Goal: Task Accomplishment & Management: Manage account settings

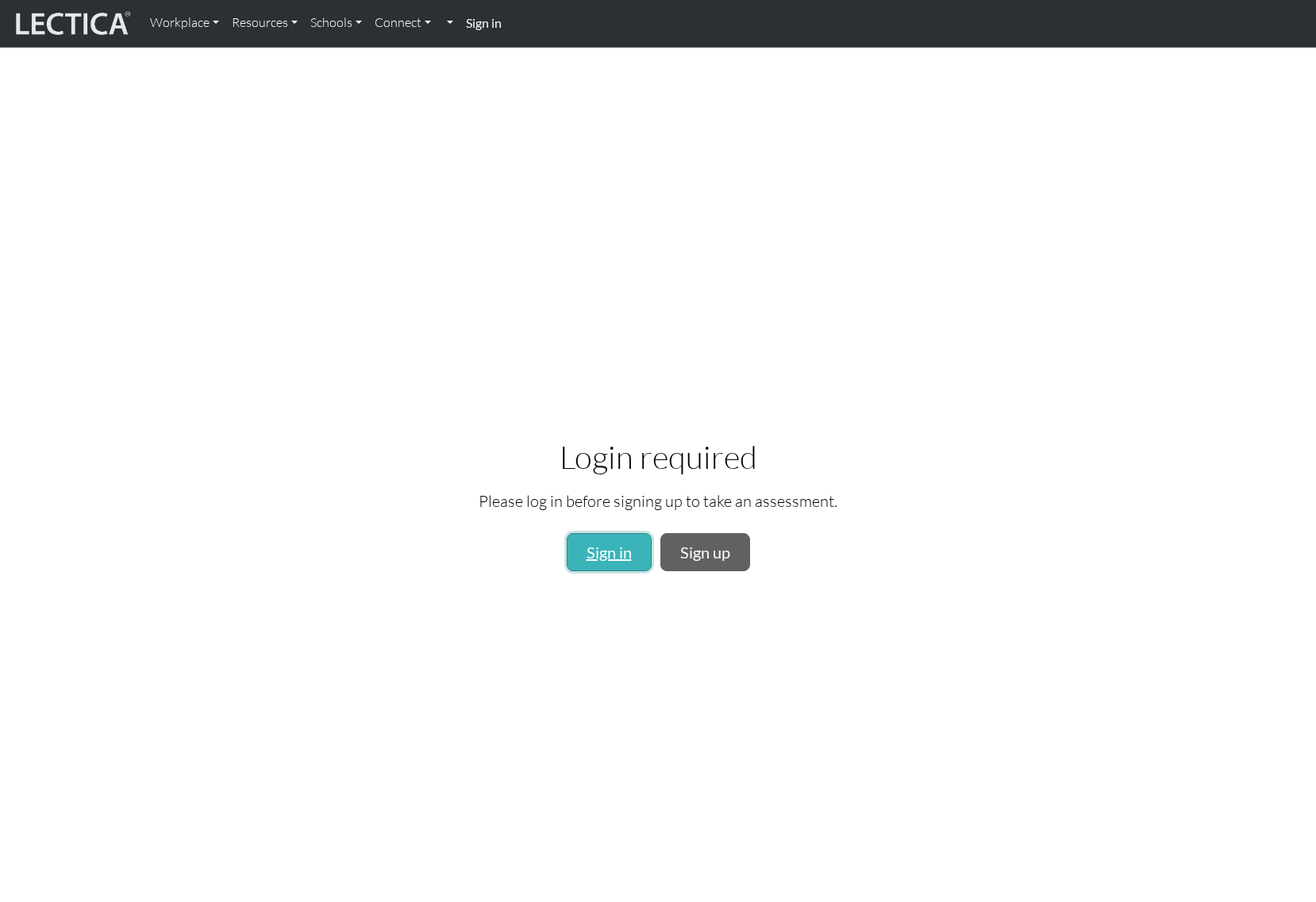
click at [605, 545] on link "Sign in" at bounding box center [609, 552] width 85 height 38
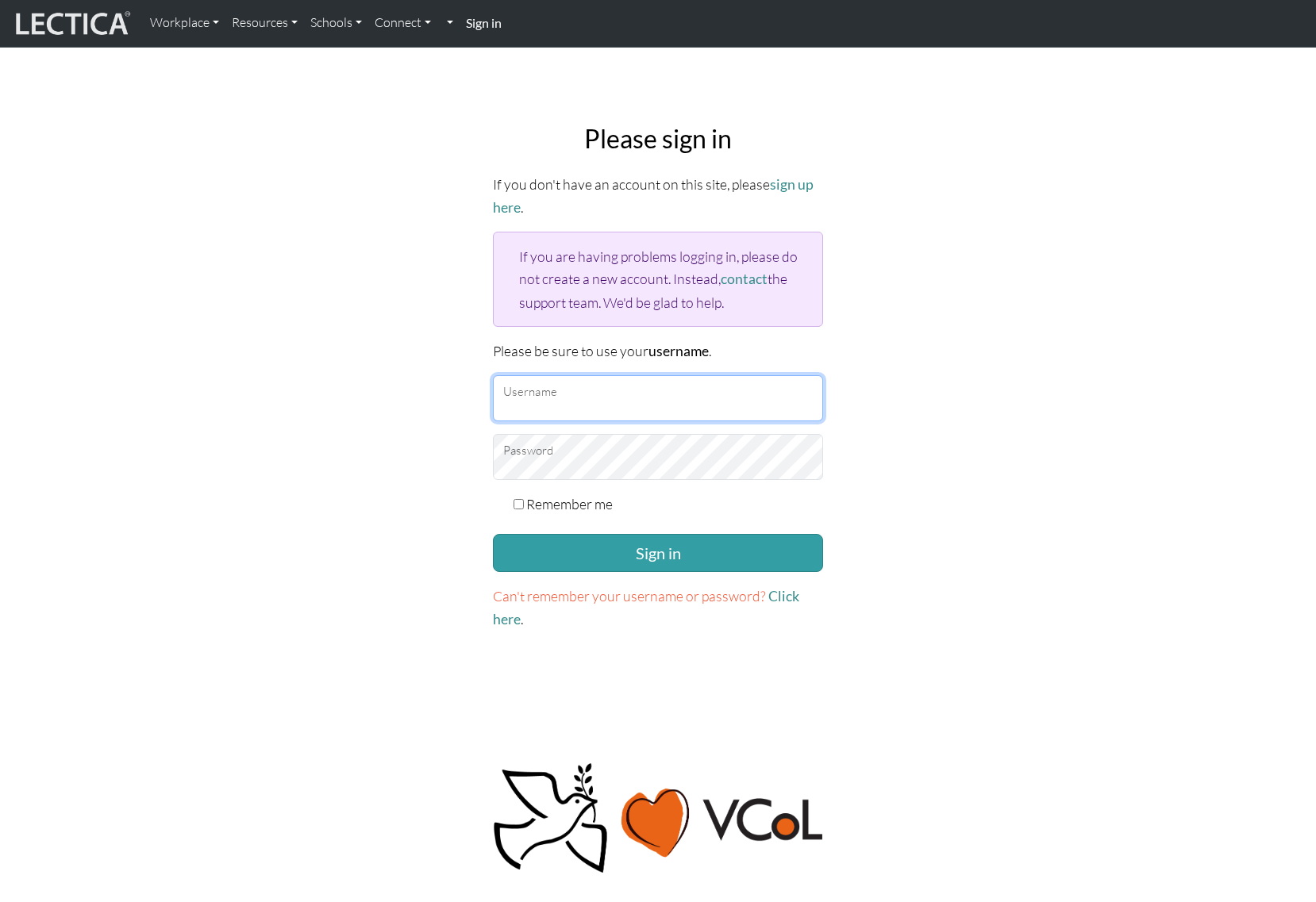
click at [578, 408] on input "Username" at bounding box center [658, 398] width 330 height 46
click at [958, 458] on div "Please sign in If you don't have an account on this site, please sign up here .…" at bounding box center [658, 377] width 1048 height 533
click at [636, 401] on input "Username" at bounding box center [658, 398] width 330 height 46
click at [1086, 488] on div "Please sign in If you don't have an account on this site, please sign up here .…" at bounding box center [658, 377] width 1048 height 533
click at [1038, 336] on div "Please sign in If you don't have an account on this site, please sign up here .…" at bounding box center [658, 377] width 1048 height 533
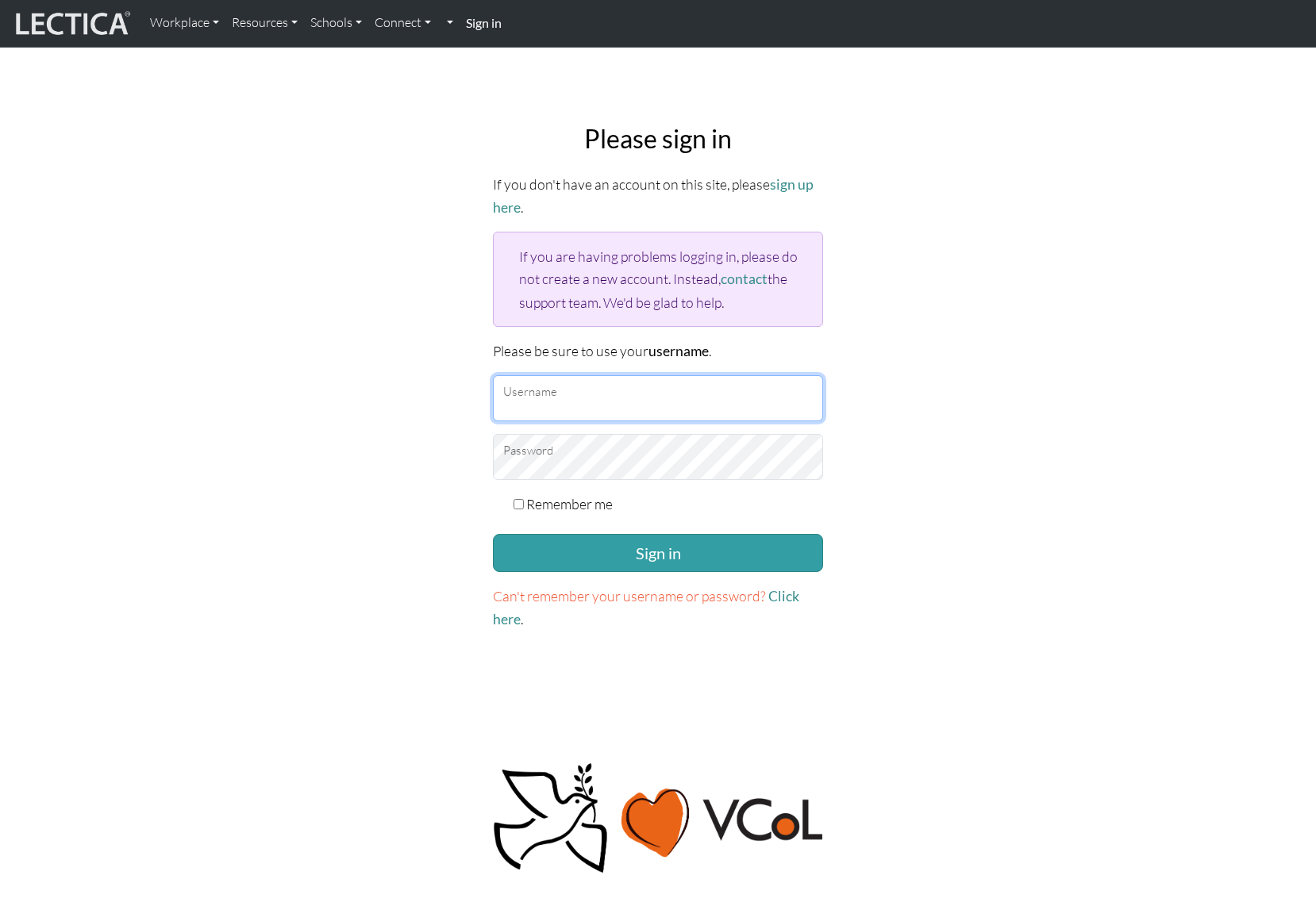
click at [692, 408] on input "Username" at bounding box center [658, 398] width 330 height 46
click at [677, 410] on input "Username" at bounding box center [658, 398] width 330 height 46
type input "gowron@google.com"
click at [653, 404] on input "Username" at bounding box center [658, 398] width 330 height 46
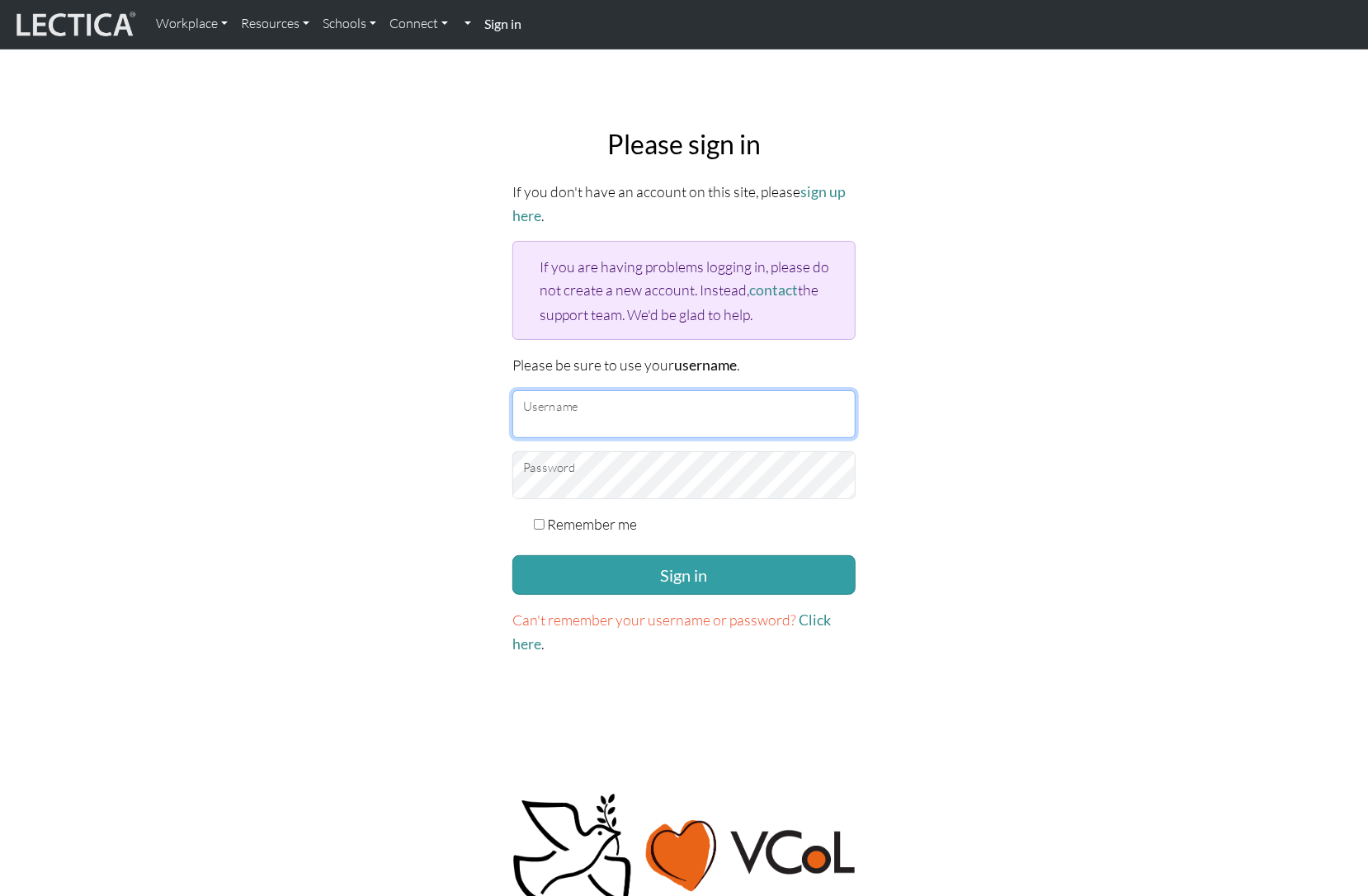
click at [659, 427] on input "Username" at bounding box center [684, 414] width 343 height 48
click at [646, 420] on input "Username" at bounding box center [684, 414] width 343 height 48
click at [659, 430] on input "Username" at bounding box center [684, 414] width 343 height 48
click at [641, 416] on input "Username" at bounding box center [684, 414] width 343 height 48
type input "[EMAIL_ADDRESS][DOMAIN_NAME]"
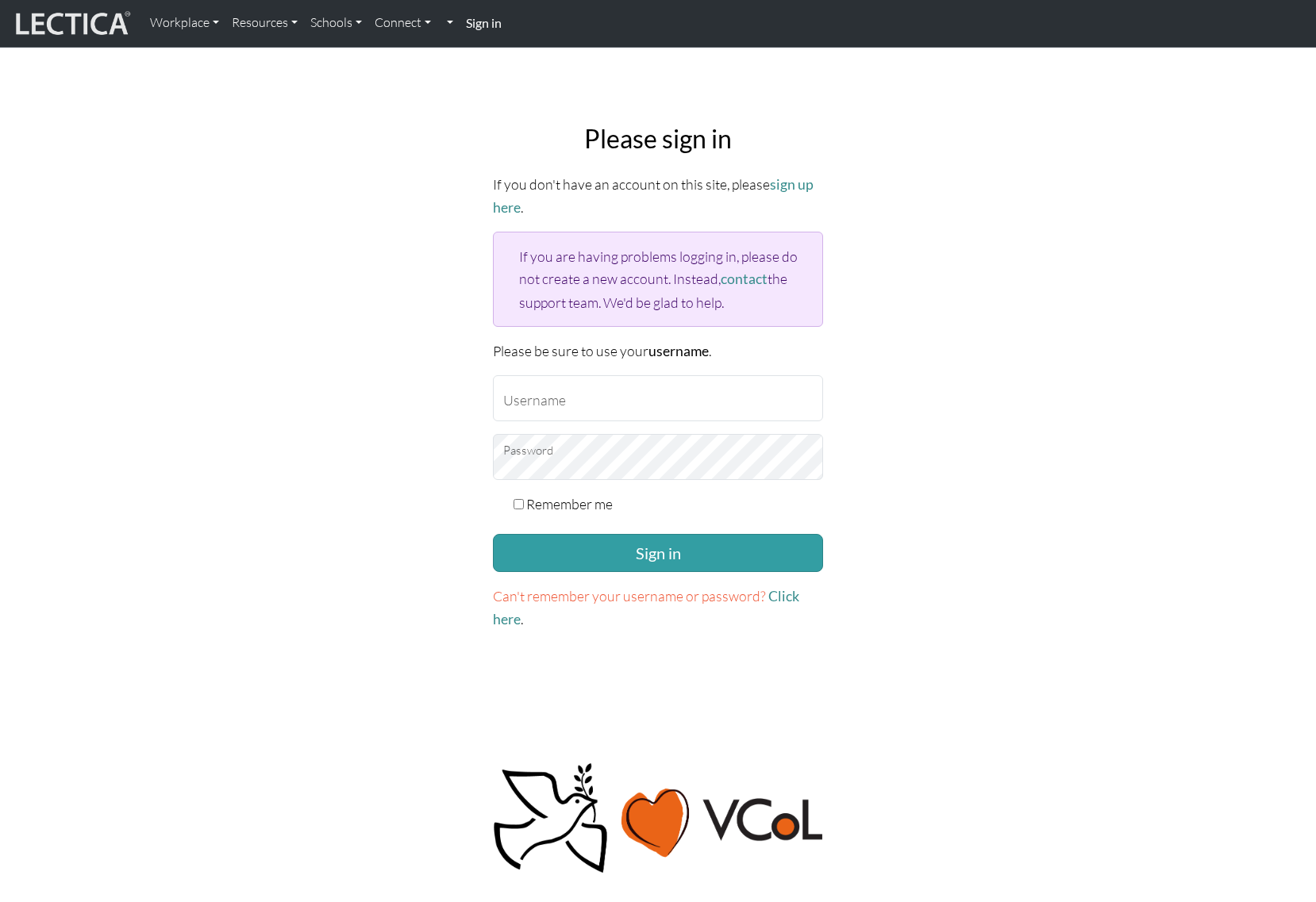
click at [854, 488] on div "Please sign in If you don't have an account on this site, please sign up here .…" at bounding box center [658, 377] width 1048 height 533
click at [588, 360] on form "If you don't have an account on this site, please sign up here . If you are hav…" at bounding box center [658, 402] width 330 height 458
click at [569, 376] on input "Username" at bounding box center [658, 398] width 330 height 46
drag, startPoint x: 554, startPoint y: 420, endPoint x: 548, endPoint y: 404, distance: 17.1
click at [552, 419] on form "If you don't have an account on this site, please sign up here . If you are hav…" at bounding box center [658, 402] width 330 height 458
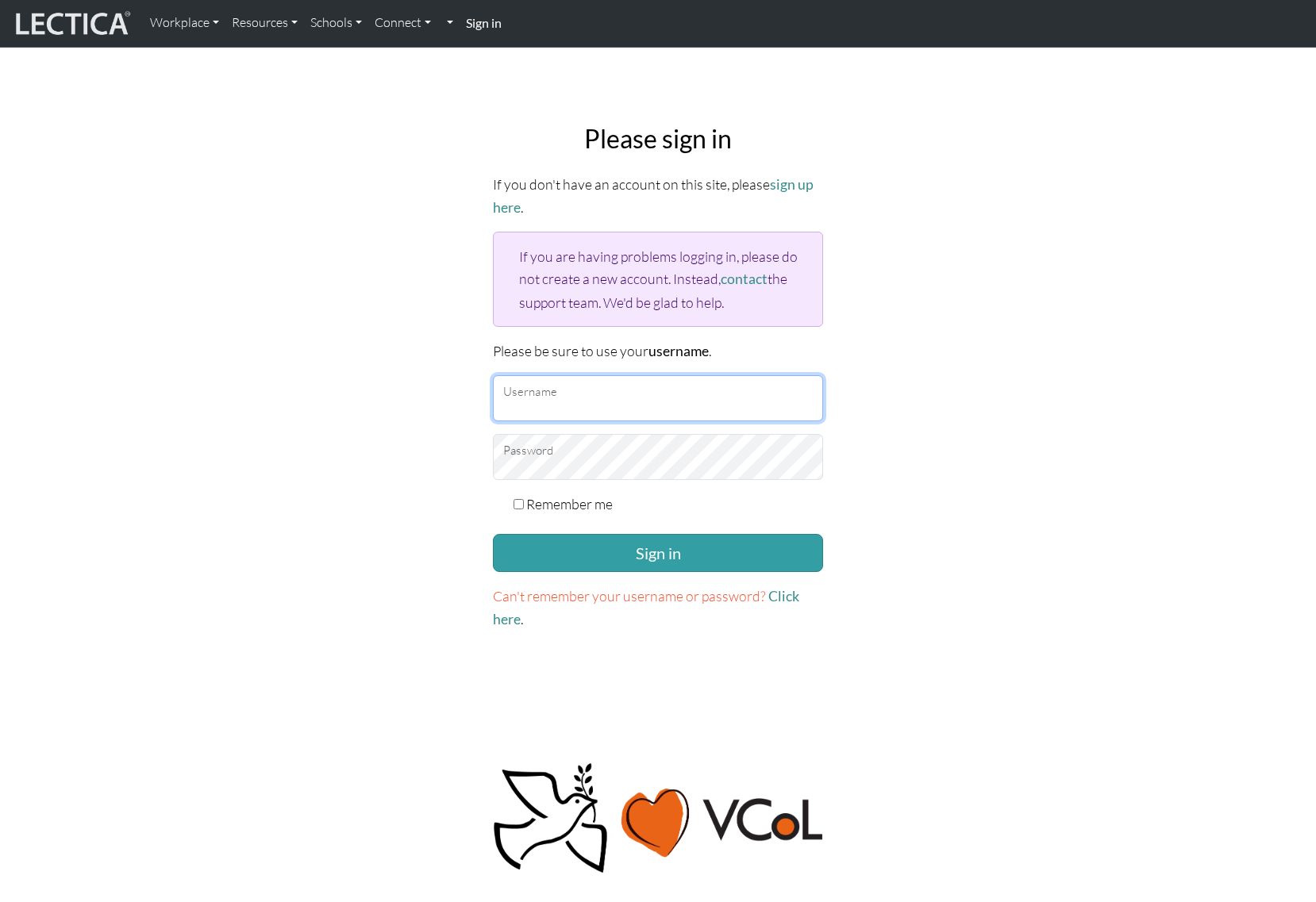
click at [543, 392] on input "Username" at bounding box center [658, 398] width 330 height 46
click at [548, 392] on input "Username" at bounding box center [658, 398] width 330 height 46
type input "[EMAIL_ADDRESS][DOMAIN_NAME]"
click at [493, 534] on button "Sign in" at bounding box center [658, 552] width 330 height 38
click at [724, 472] on form "If you don't have an account on this site, please sign up here . If you are hav…" at bounding box center [658, 402] width 330 height 458
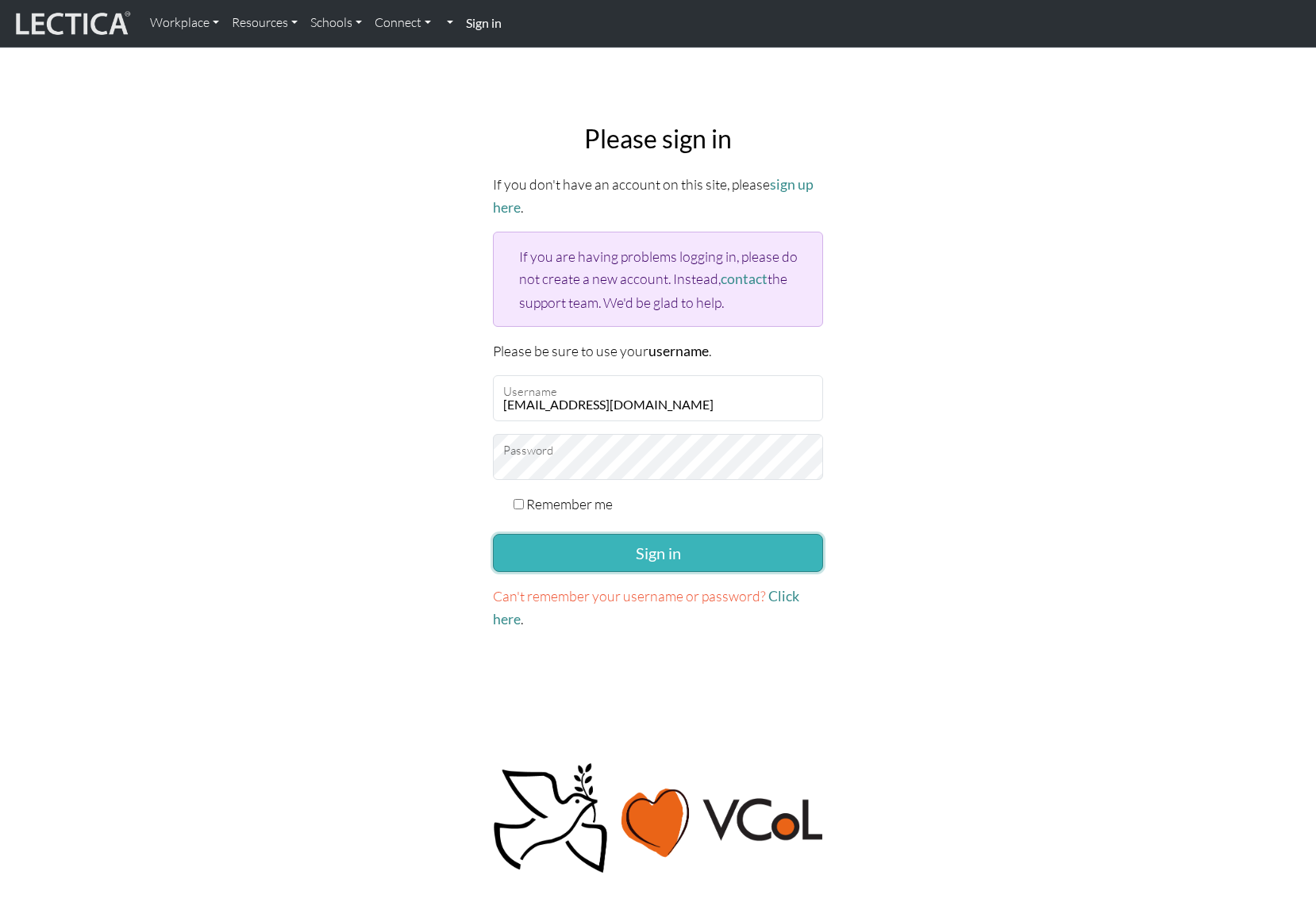
click at [711, 566] on button "Sign in" at bounding box center [658, 552] width 330 height 38
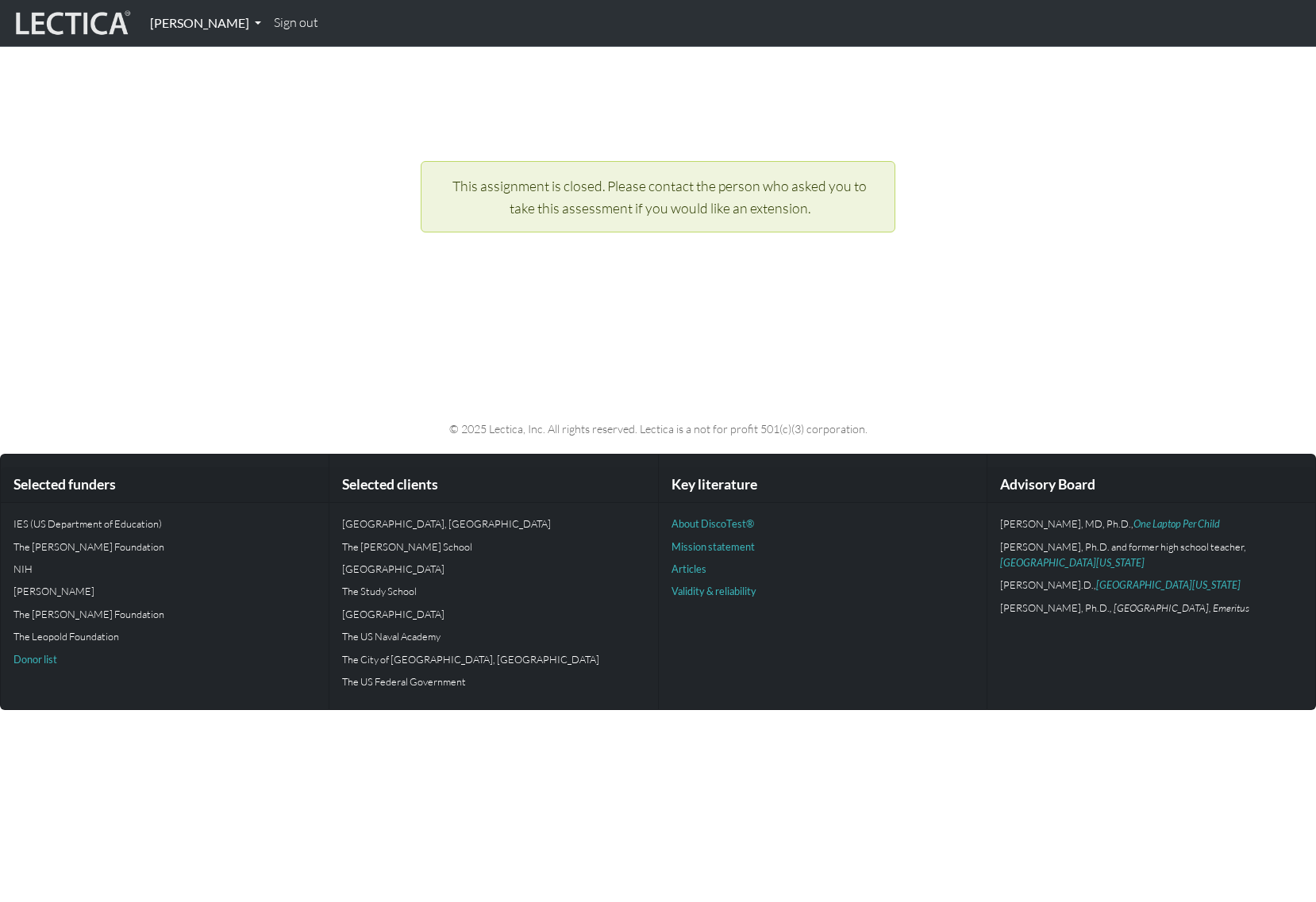
click at [185, 24] on link "[PERSON_NAME]" at bounding box center [206, 24] width 124 height 34
click at [211, 53] on link "My Profile" at bounding box center [223, 58] width 131 height 21
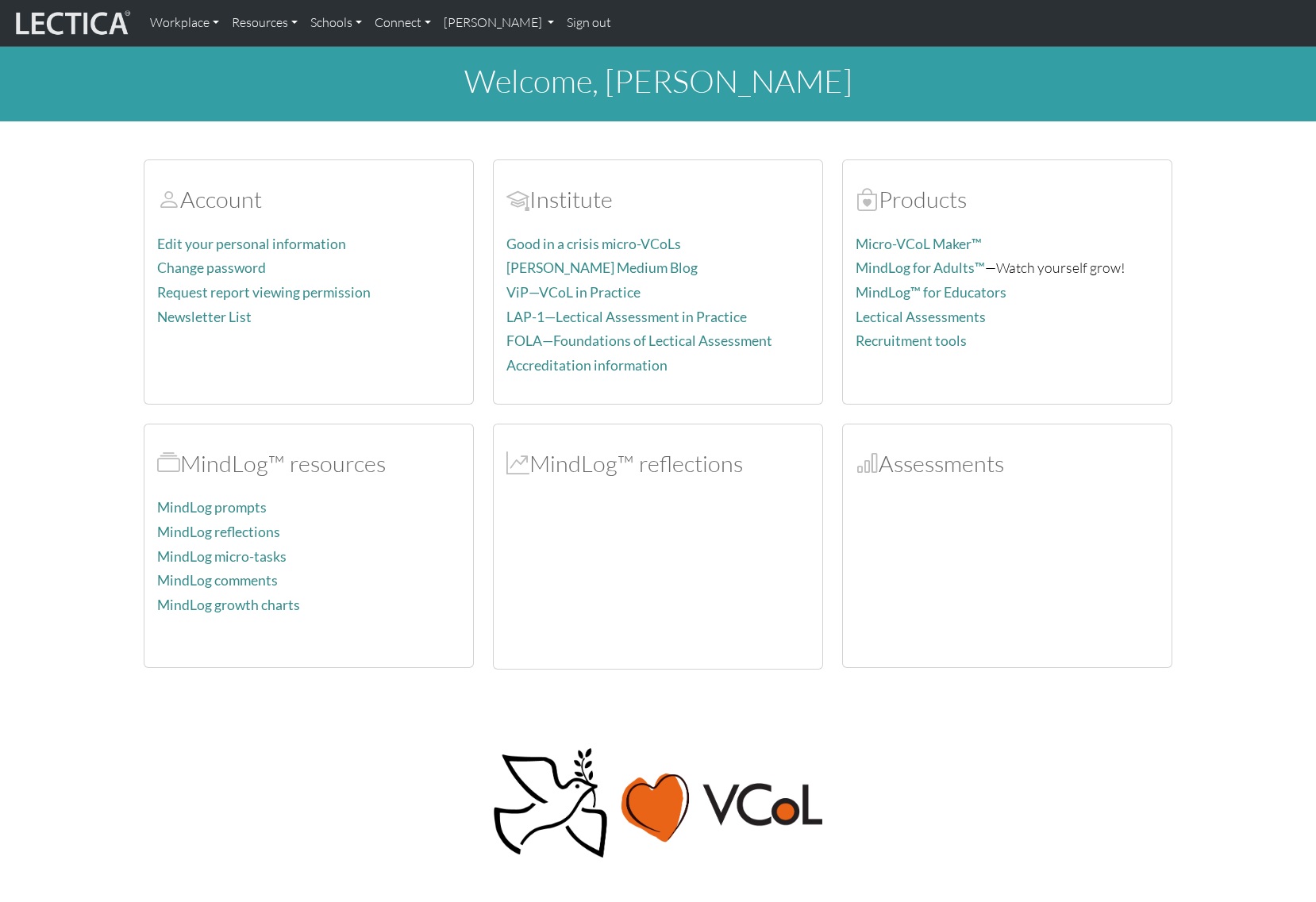
click at [900, 463] on h2 "Assessments" at bounding box center [1008, 463] width 303 height 28
click at [979, 577] on div at bounding box center [1008, 575] width 303 height 158
click at [103, 310] on section "Account Edit your personal information Change password Request report viewing p…" at bounding box center [658, 405] width 1316 height 529
